Goal: Transaction & Acquisition: Purchase product/service

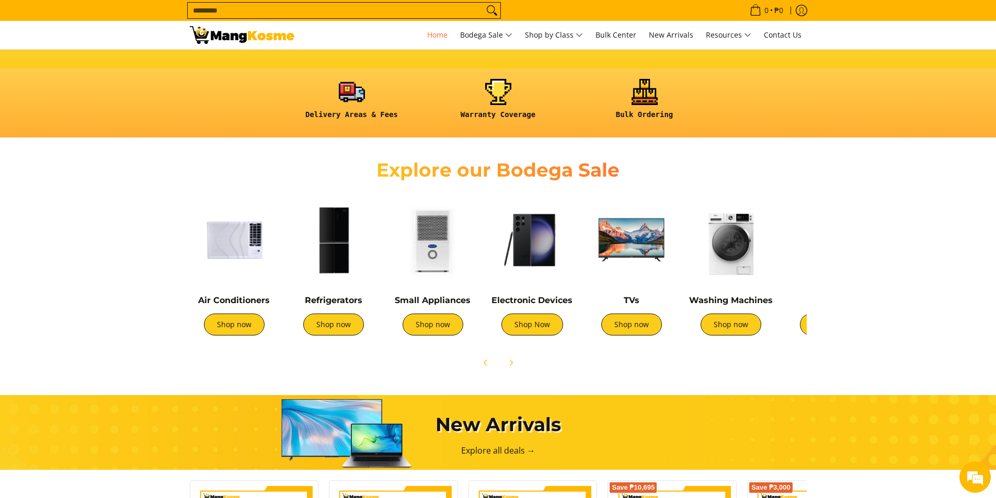
scroll to position [262, 0]
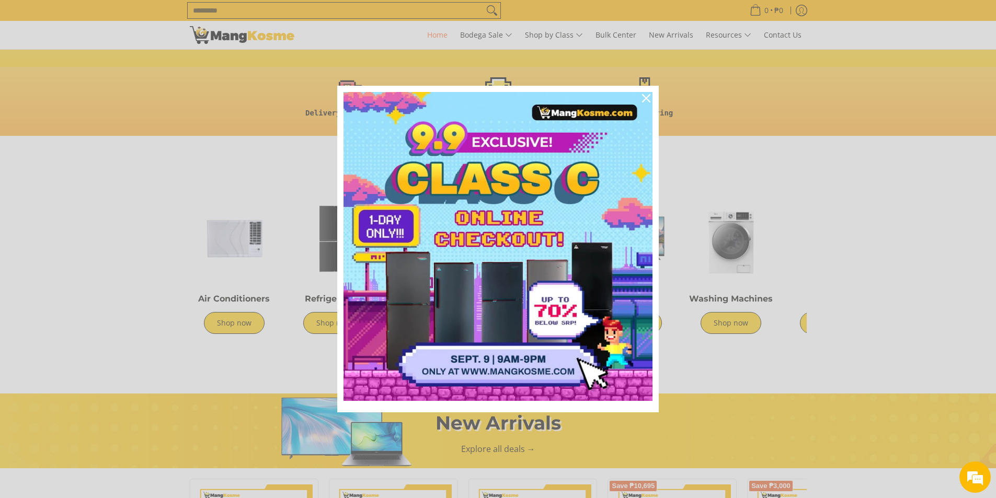
click at [731, 269] on div "Marketing offer form" at bounding box center [498, 249] width 996 height 498
click at [649, 98] on icon "close icon" at bounding box center [646, 98] width 8 height 8
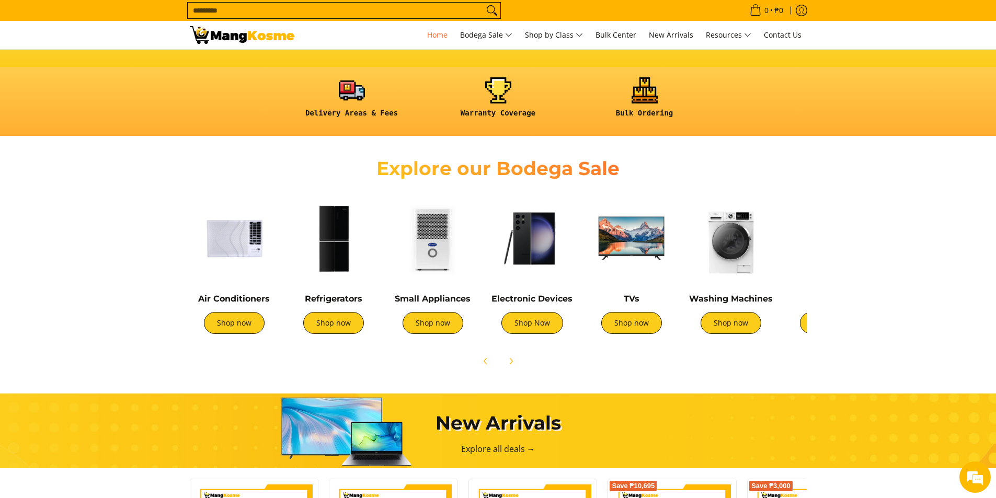
scroll to position [0, 0]
click at [740, 255] on img at bounding box center [731, 238] width 89 height 89
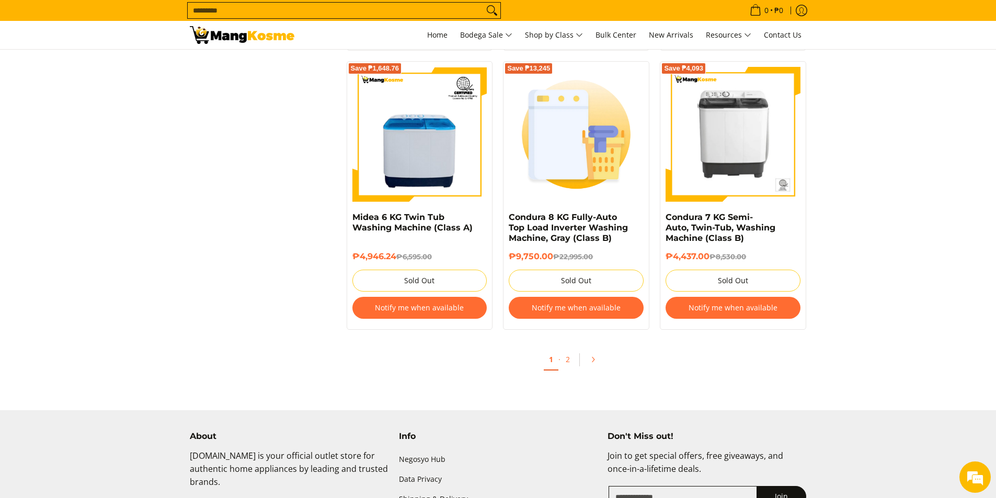
scroll to position [2298, 0]
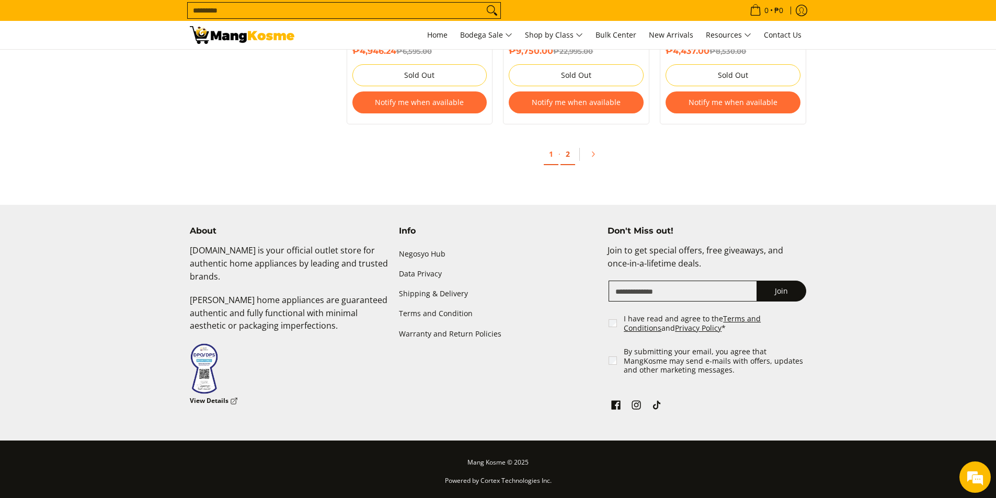
click at [568, 154] on link "2" at bounding box center [568, 154] width 15 height 21
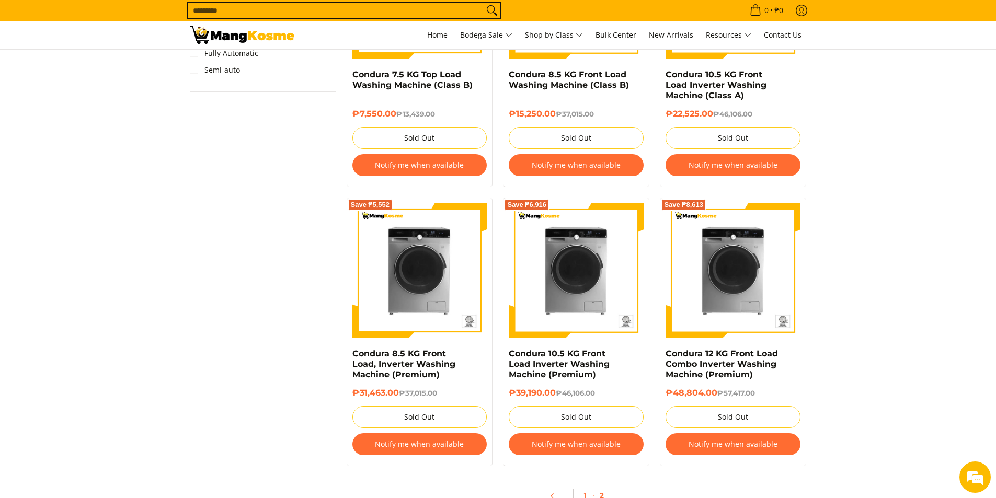
scroll to position [994, 0]
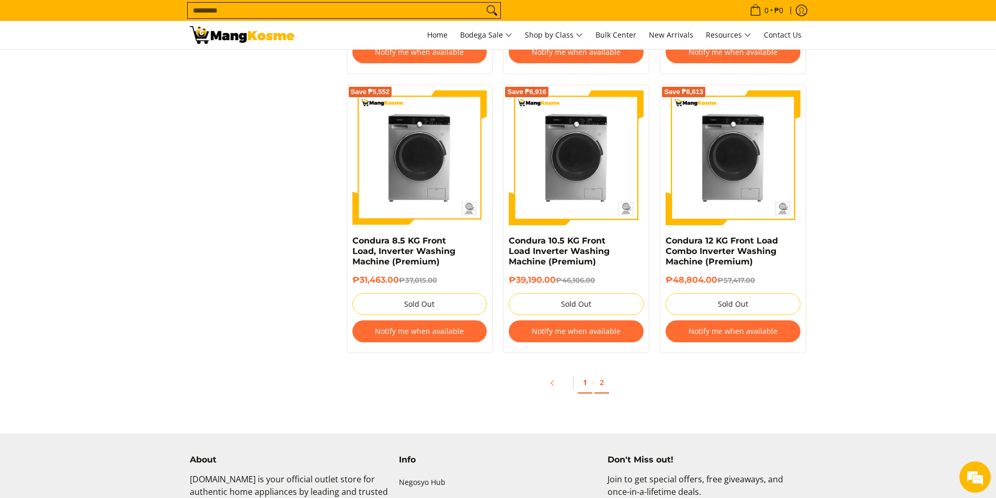
click at [583, 389] on link "1" at bounding box center [585, 382] width 15 height 21
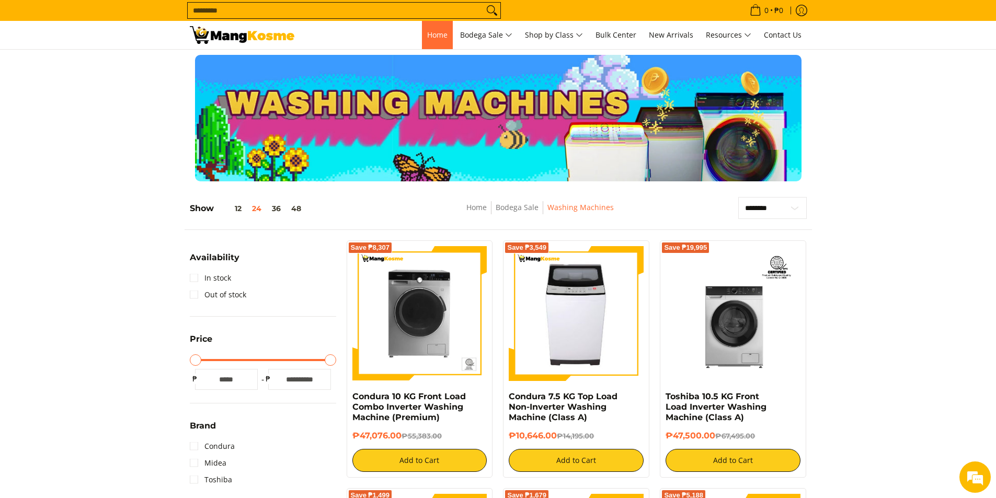
click at [427, 31] on span "Home" at bounding box center [437, 35] width 20 height 10
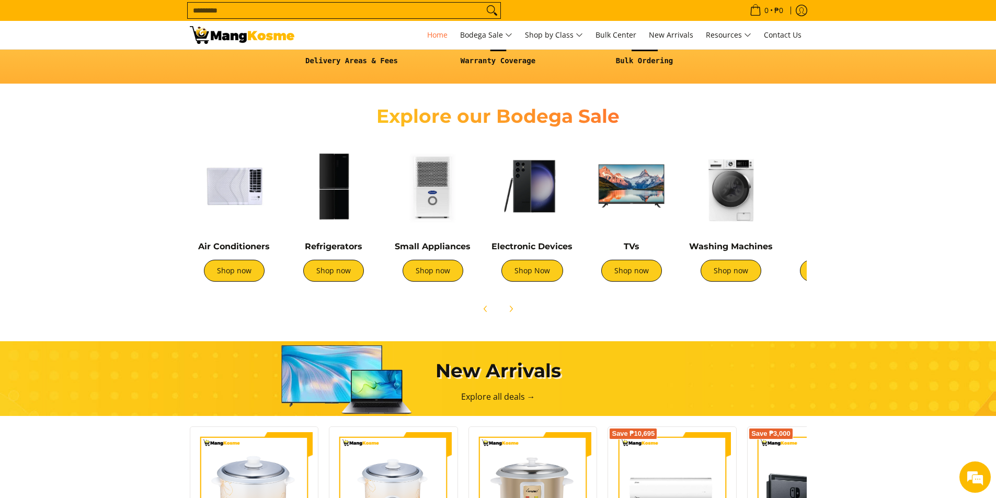
click at [607, 202] on img at bounding box center [631, 186] width 89 height 89
